Goal: Transaction & Acquisition: Purchase product/service

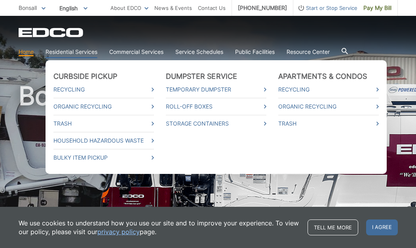
click at [77, 48] on link "Residential Services" at bounding box center [71, 51] width 52 height 9
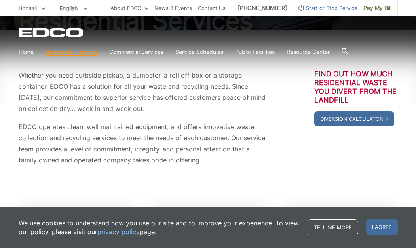
scroll to position [108, 0]
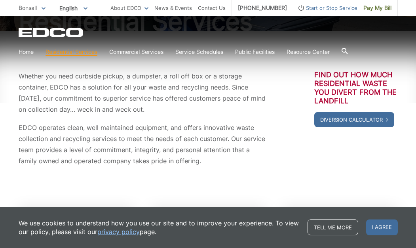
click at [301, 156] on div "Whether you need curbside pickup, a dumpster, a roll off box or a storage conta…" at bounding box center [208, 118] width 379 height 96
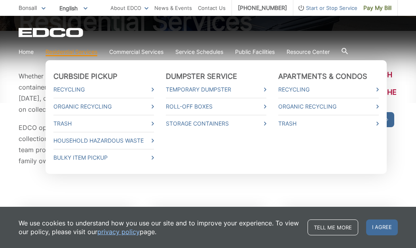
scroll to position [104, 0]
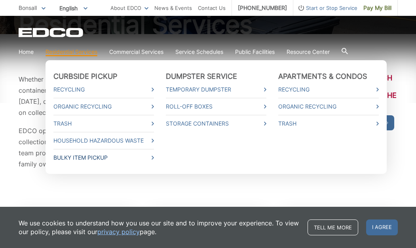
click at [87, 155] on link "Bulky Item Pickup" at bounding box center [103, 157] width 100 height 9
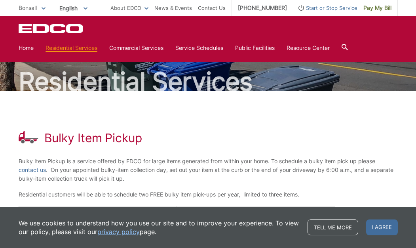
scroll to position [45, 0]
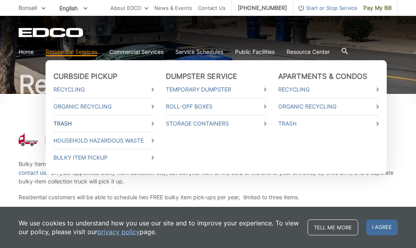
click at [68, 120] on link "Trash" at bounding box center [103, 123] width 100 height 9
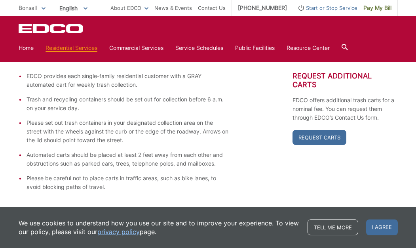
scroll to position [140, 0]
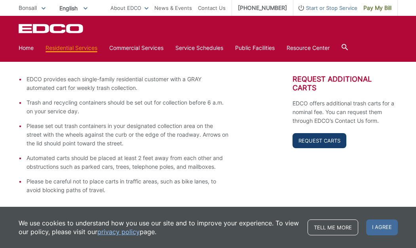
click at [333, 140] on link "Request Carts" at bounding box center [319, 140] width 54 height 15
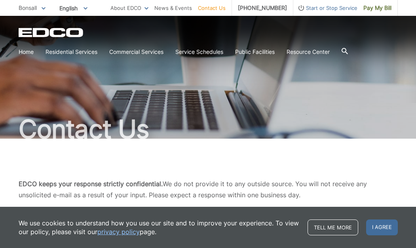
click at [31, 8] on span "Bonsall" at bounding box center [28, 7] width 18 height 7
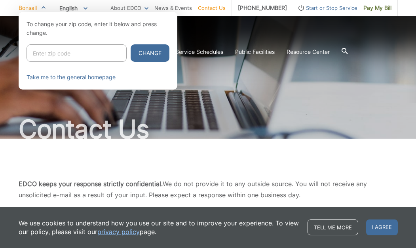
click at [181, 69] on div at bounding box center [208, 136] width 416 height 248
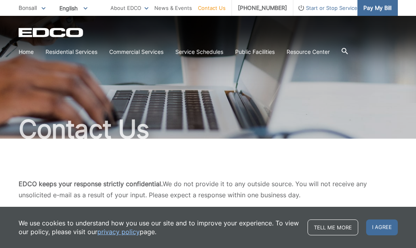
click at [369, 8] on span "Pay My Bill" at bounding box center [377, 8] width 28 height 9
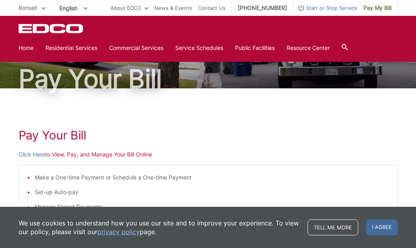
scroll to position [44, 0]
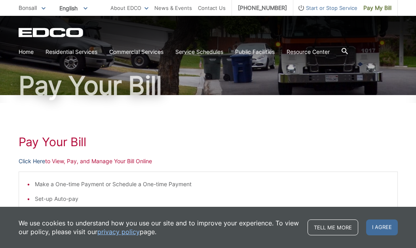
click at [42, 159] on link "Click Here" at bounding box center [32, 161] width 26 height 9
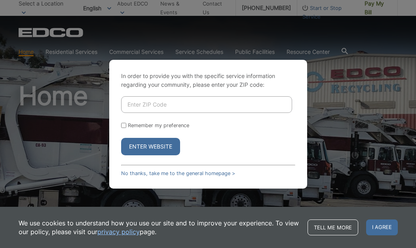
click at [156, 97] on input "Enter ZIP Code" at bounding box center [206, 104] width 171 height 17
type input "92003"
click at [125, 123] on input "Remember my preference" at bounding box center [123, 125] width 5 height 5
checkbox input "true"
click at [144, 149] on button "Enter Website" at bounding box center [150, 146] width 59 height 17
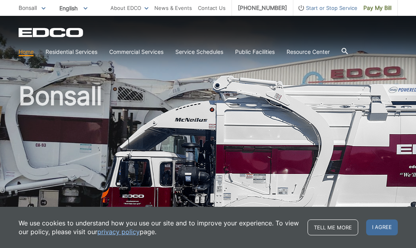
click at [66, 104] on h1 "Bonsall" at bounding box center [208, 170] width 379 height 174
click at [187, 104] on h1 "Bonsall" at bounding box center [208, 170] width 379 height 174
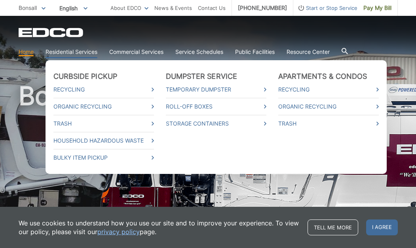
click at [73, 51] on link "Residential Services" at bounding box center [71, 51] width 52 height 9
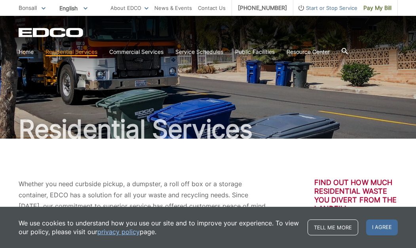
click at [28, 51] on link "Home" at bounding box center [26, 51] width 15 height 9
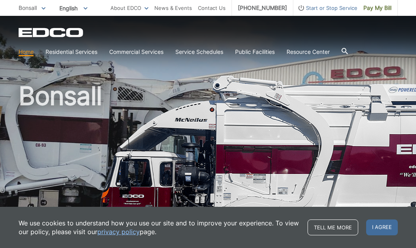
click at [29, 51] on link "Home" at bounding box center [26, 51] width 15 height 9
click at [387, 227] on span "I agree" at bounding box center [382, 227] width 32 height 16
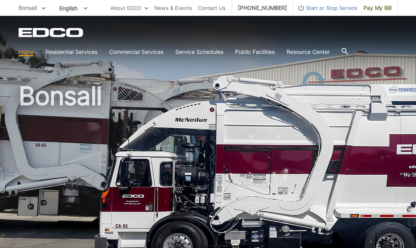
click at [37, 5] on span "Bonsall" at bounding box center [28, 7] width 18 height 7
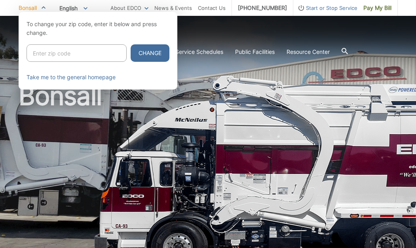
click at [42, 55] on input "Enter zip code" at bounding box center [76, 52] width 100 height 17
type input "92003"
click at [131, 53] on button "Change" at bounding box center [150, 52] width 39 height 17
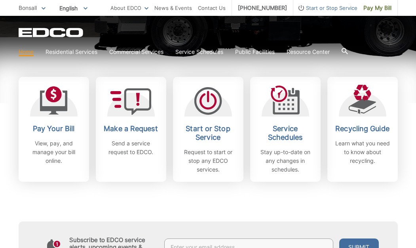
scroll to position [216, 0]
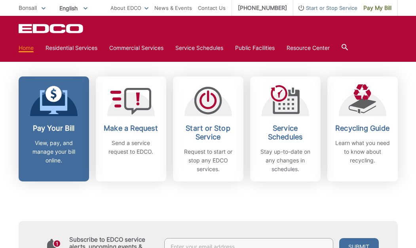
click at [47, 114] on icon at bounding box center [54, 100] width 28 height 28
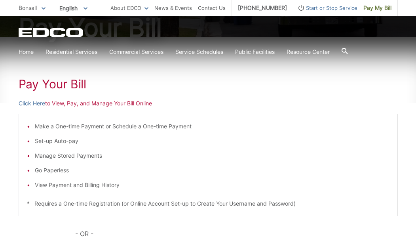
scroll to position [103, 0]
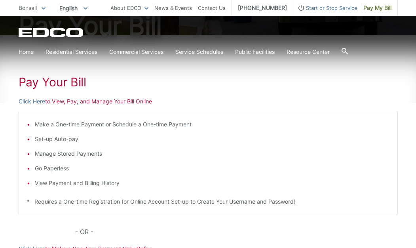
click at [70, 82] on h1 "Pay Your Bill" at bounding box center [208, 82] width 379 height 14
click at [50, 81] on h1 "Pay Your Bill" at bounding box center [208, 82] width 379 height 14
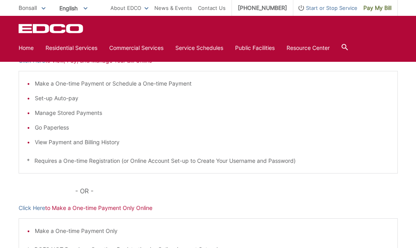
scroll to position [145, 0]
click at [37, 206] on link "Click Here" at bounding box center [32, 207] width 26 height 9
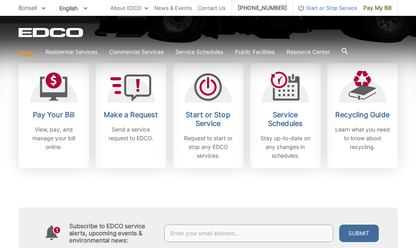
scroll to position [238, 0]
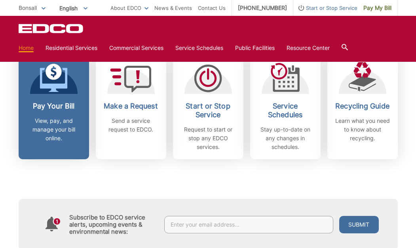
click at [64, 119] on p "View, pay, and manage your bill online." at bounding box center [54, 129] width 59 height 26
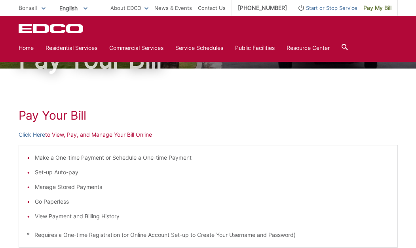
scroll to position [51, 0]
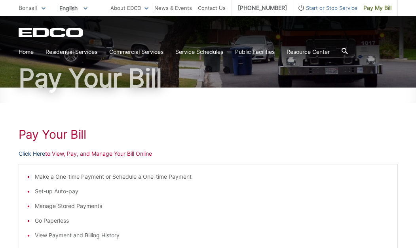
click at [39, 153] on link "Click Here" at bounding box center [32, 153] width 26 height 9
click at [77, 202] on li "Manage Stored Payments" at bounding box center [212, 205] width 354 height 9
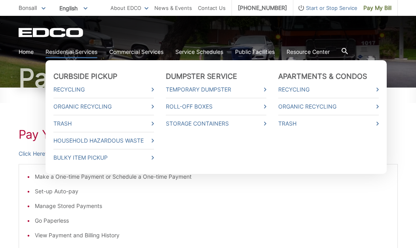
click at [85, 55] on link "Residential Services" at bounding box center [71, 51] width 52 height 9
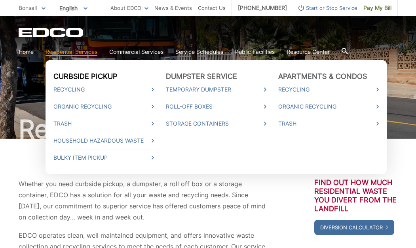
click at [86, 72] on ul "Curbside Pickup Recycling Organic Recycling Trash Household Hazardous Waste Bul…" at bounding box center [215, 117] width 341 height 114
click at [100, 94] on link "Recycling" at bounding box center [103, 89] width 100 height 9
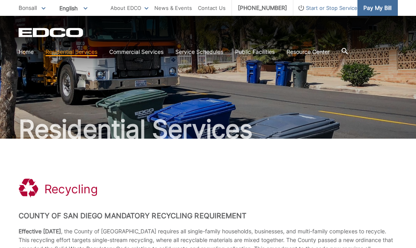
click at [382, 8] on span "Pay My Bill" at bounding box center [377, 8] width 28 height 9
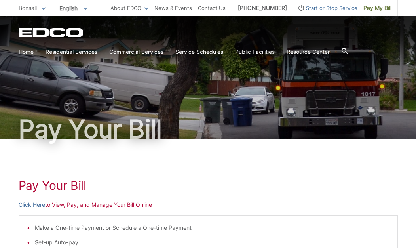
click at [32, 7] on span "Bonsall" at bounding box center [28, 7] width 18 height 7
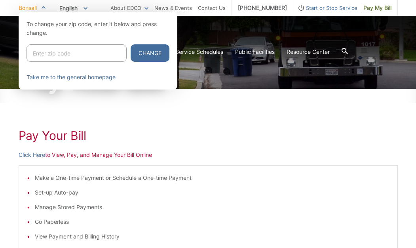
scroll to position [50, 0]
click at [64, 206] on div at bounding box center [208, 136] width 416 height 248
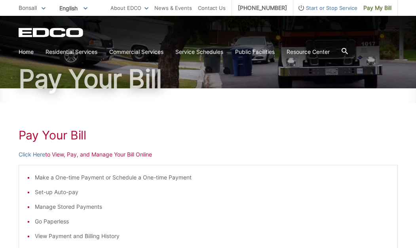
click at [64, 205] on li "Manage Stored Payments" at bounding box center [212, 206] width 354 height 9
click at [39, 153] on link "Click Here" at bounding box center [32, 154] width 26 height 9
click at [102, 153] on p "Click Here to View, Pay, and Manage Your Bill Online" at bounding box center [208, 154] width 379 height 9
click at [73, 153] on p "Click Here to View, Pay, and Manage Your Bill Online" at bounding box center [208, 154] width 379 height 9
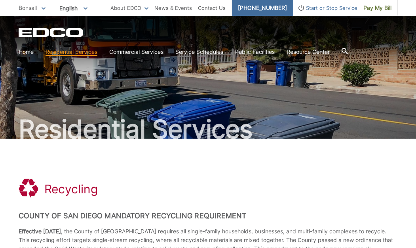
click at [265, 10] on link "[PHONE_NUMBER]" at bounding box center [262, 8] width 61 height 16
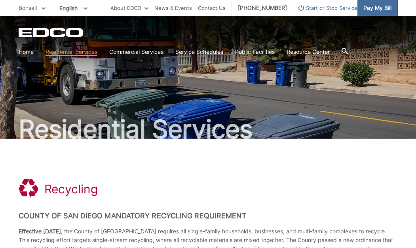
click at [371, 10] on span "Pay My Bill" at bounding box center [377, 8] width 28 height 9
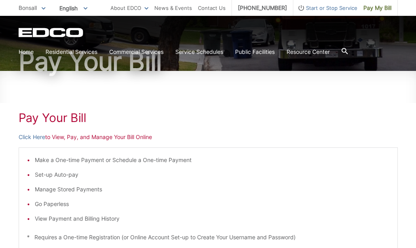
scroll to position [69, 0]
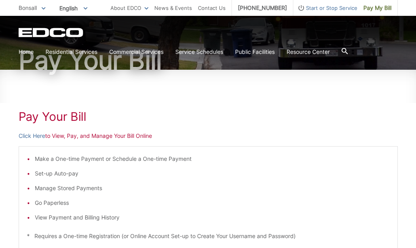
click at [62, 138] on p "Click Here to View, Pay, and Manage Your Bill Online" at bounding box center [208, 135] width 379 height 9
click at [42, 136] on link "Click Here" at bounding box center [32, 135] width 26 height 9
